Goal: Task Accomplishment & Management: Complete application form

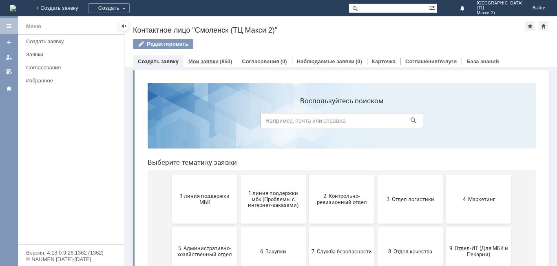
click at [199, 61] on link "Мои заявки" at bounding box center [203, 61] width 30 height 6
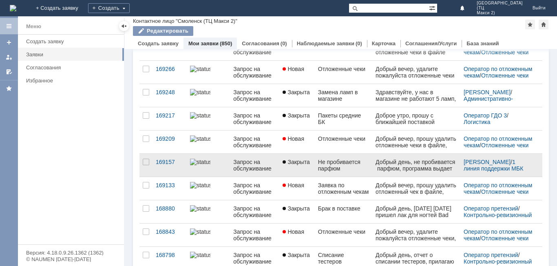
click at [291, 163] on span "Закрыта" at bounding box center [295, 162] width 27 height 7
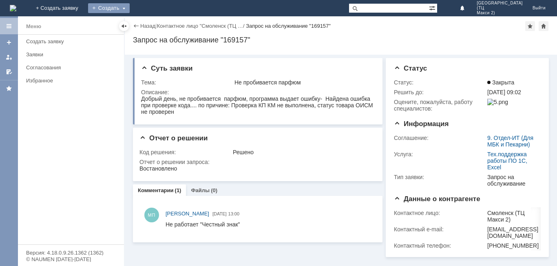
click at [130, 7] on div "Создать" at bounding box center [109, 8] width 42 height 10
click at [152, 25] on link "Заявка" at bounding box center [121, 25] width 62 height 10
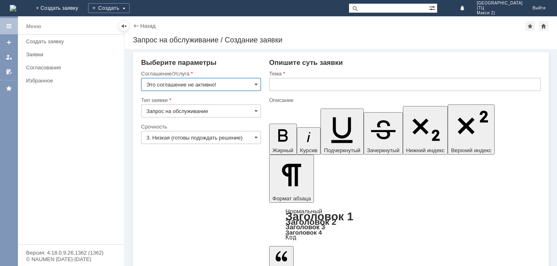
click at [259, 82] on input "Это соглашение не активно!" at bounding box center [201, 84] width 120 height 13
type input "Это соглашение не активно!"
click at [259, 114] on input "Запрос на обслуживание" at bounding box center [201, 110] width 120 height 13
click at [251, 85] on input "Это соглашение не активно!" at bounding box center [201, 84] width 120 height 13
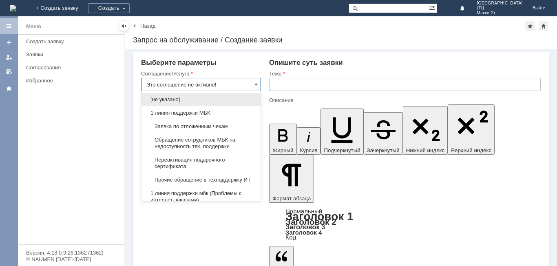
type input "Запрос на обслуживание"
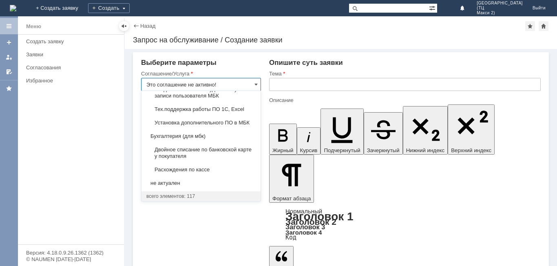
scroll to position [1019, 0]
click at [227, 112] on span "Тех.поддержка работы ПО 1С, Excel" at bounding box center [200, 109] width 109 height 7
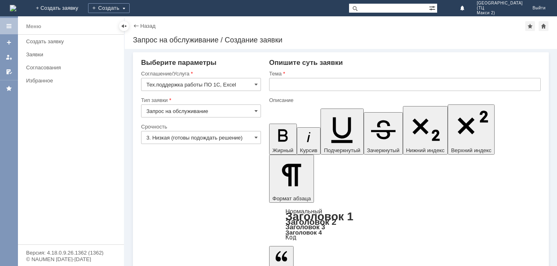
type input "Тех.поддержка работы ПО 1С, Excel"
click at [321, 73] on div "Тема" at bounding box center [404, 73] width 270 height 5
click at [318, 85] on input "text" at bounding box center [404, 84] width 271 height 13
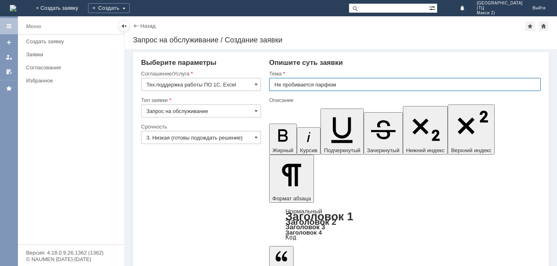
type input "Не пробивается парфюм"
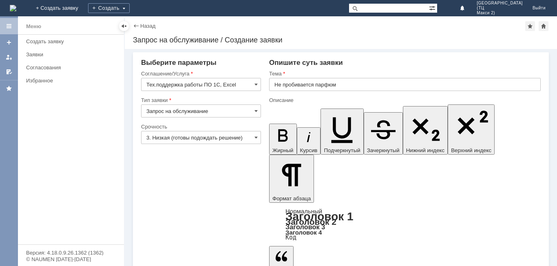
click at [11, 27] on div at bounding box center [9, 26] width 7 height 7
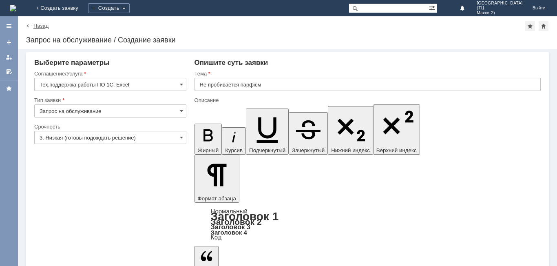
click at [44, 26] on link "Назад" at bounding box center [40, 26] width 15 height 6
click at [7, 20] on div at bounding box center [9, 26] width 18 height 16
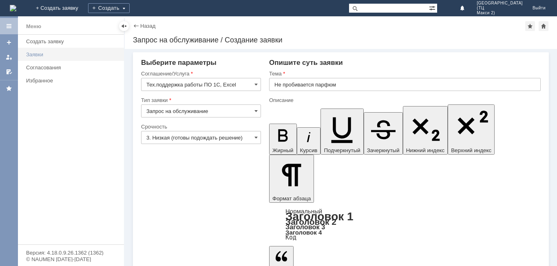
click at [55, 59] on link "Заявки" at bounding box center [72, 54] width 99 height 13
